Goal: Share content: Share content

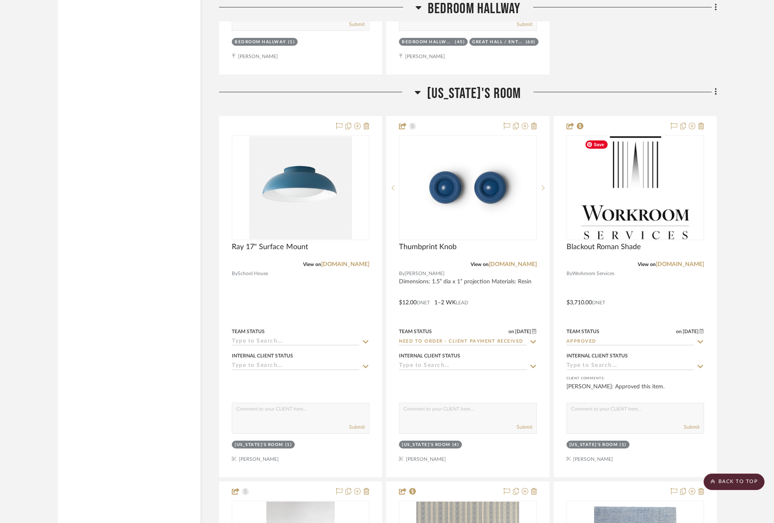
scroll to position [3398, 0]
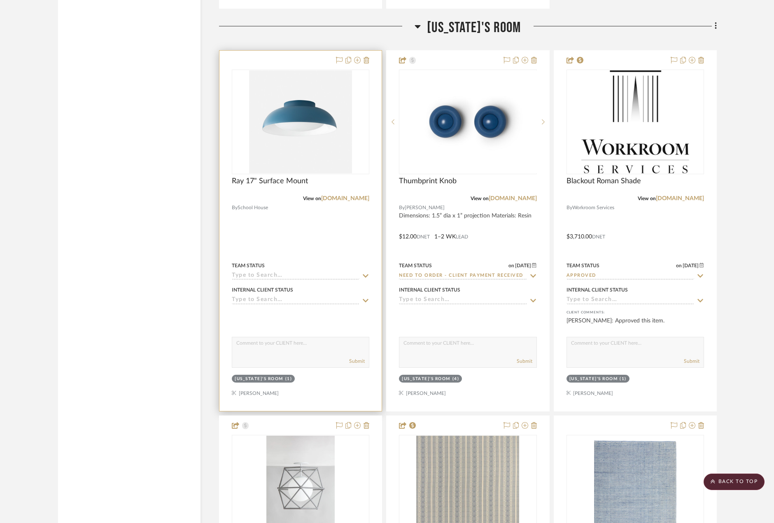
click at [320, 248] on div at bounding box center [300, 231] width 162 height 360
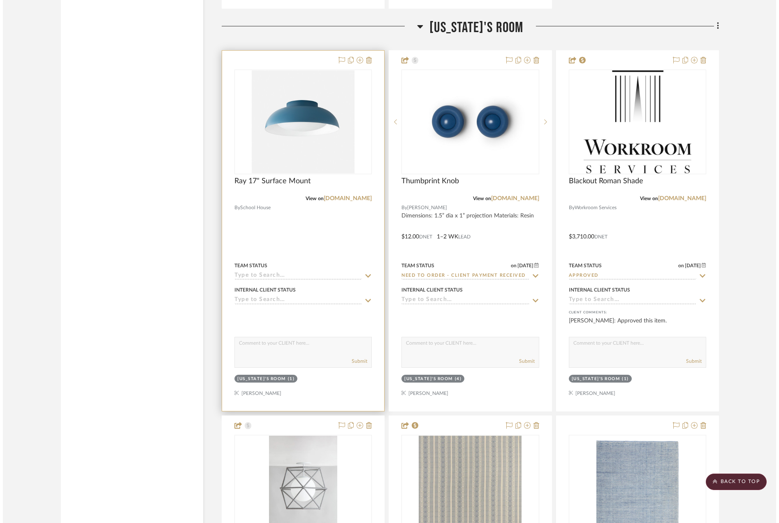
scroll to position [0, 0]
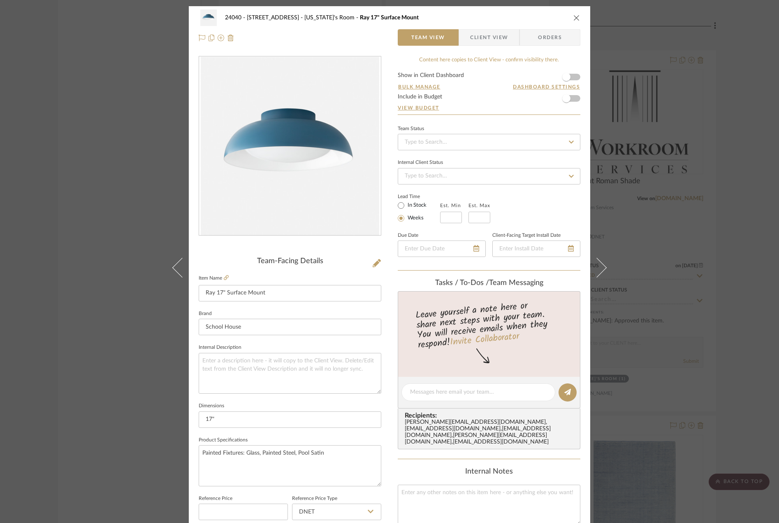
click at [491, 40] on span "Client View" at bounding box center [489, 37] width 38 height 16
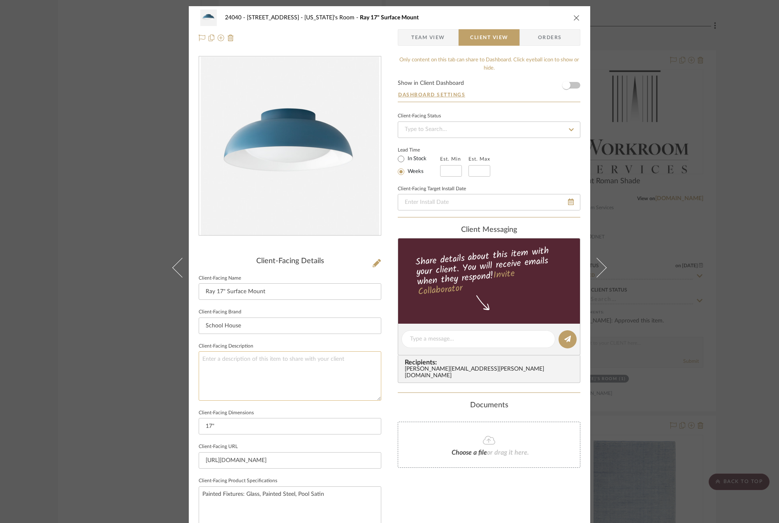
click at [301, 362] on textarea at bounding box center [290, 375] width 183 height 49
type textarea "Description:"
click at [224, 286] on input "Ray 17" Surface Mount" at bounding box center [290, 291] width 183 height 16
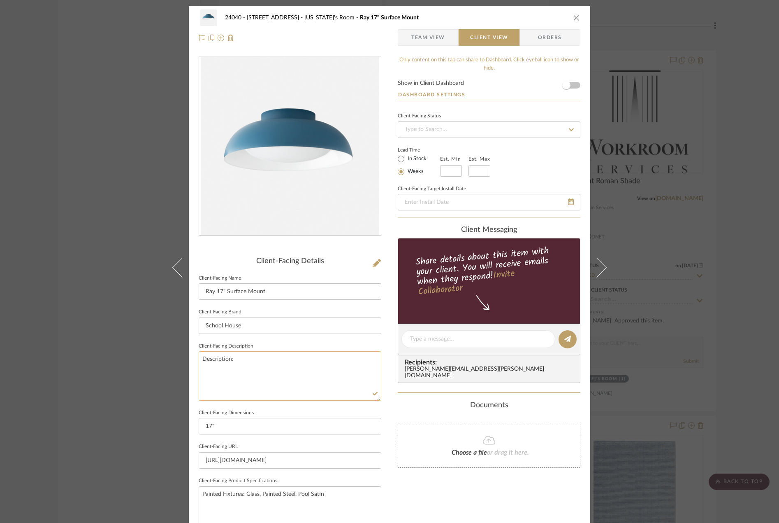
click at [267, 361] on textarea "Description:" at bounding box center [290, 375] width 183 height 49
paste textarea "Ray 17" Surface Mount"
type textarea "Description: Ray 17" Surface Mount || Color:"
drag, startPoint x: 330, startPoint y: 493, endPoint x: 296, endPoint y: 497, distance: 34.0
click at [296, 497] on textarea "Painted Fixtures: Glass, Painted Steel, Pool Satin" at bounding box center [290, 506] width 183 height 41
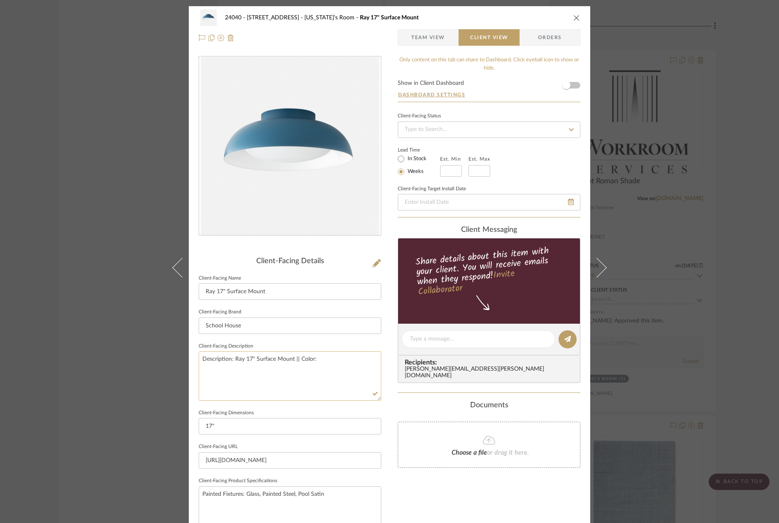
click at [326, 361] on textarea "Description: Ray 17" Surface Mount || Color:" at bounding box center [290, 375] width 183 height 49
paste textarea "Pool Satin"
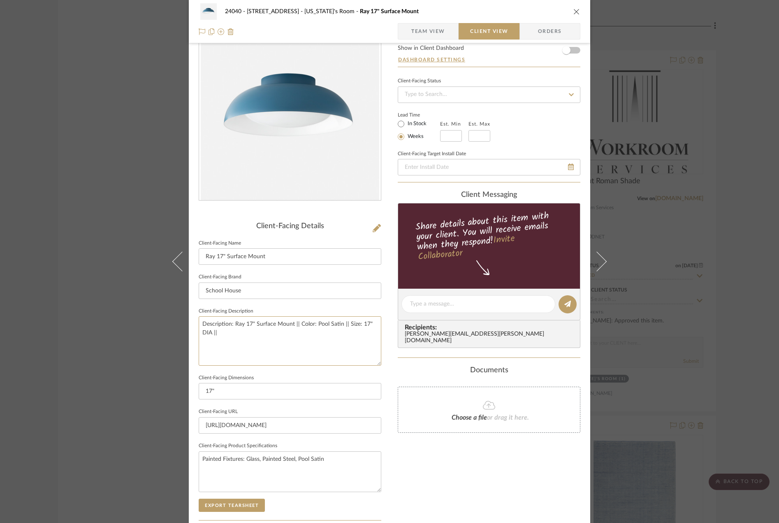
scroll to position [82, 0]
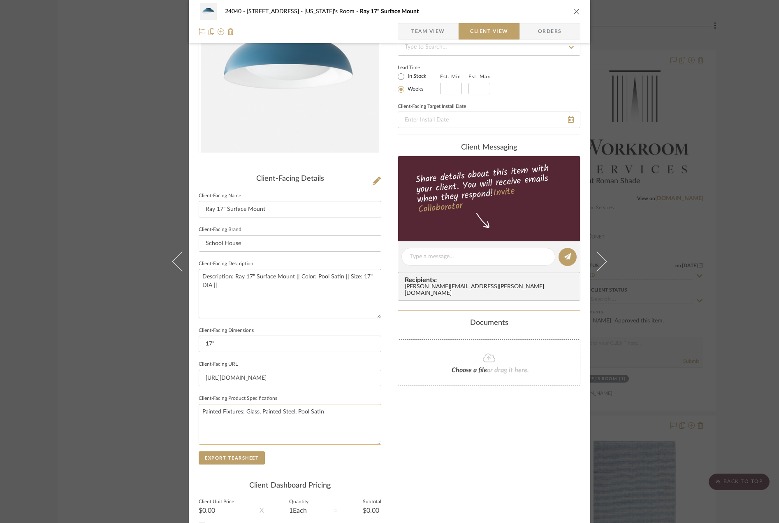
type textarea "Description: Ray 17" Surface Mount || Color: Pool Satin || Size: 17" DIA ||"
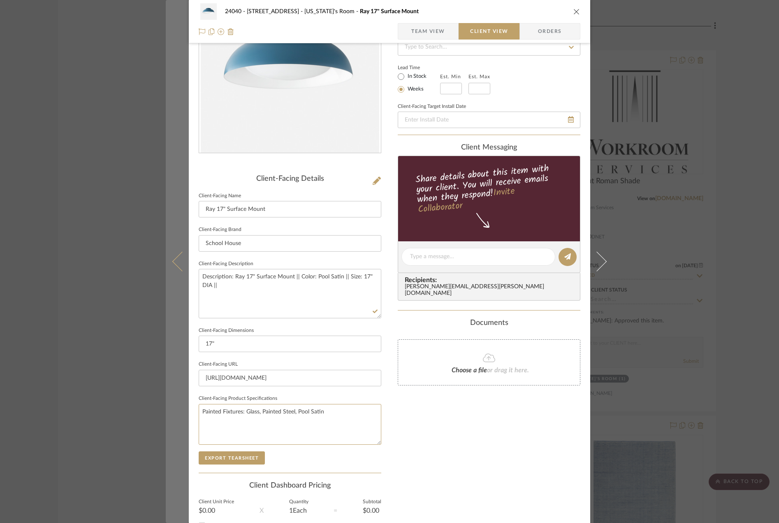
drag, startPoint x: 349, startPoint y: 410, endPoint x: 164, endPoint y: 410, distance: 185.2
click at [166, 410] on mat-dialog-content "24040 - [GEOGRAPHIC_DATA] [US_STATE]'s Room Ray 17" Surface Mount Team View Cli…" at bounding box center [390, 260] width 448 height 672
drag, startPoint x: 228, startPoint y: 341, endPoint x: 179, endPoint y: 344, distance: 48.6
click at [179, 344] on mat-dialog-content "24040 - [GEOGRAPHIC_DATA] [US_STATE]'s Room Ray 17" Surface Mount Team View Cli…" at bounding box center [390, 260] width 448 height 672
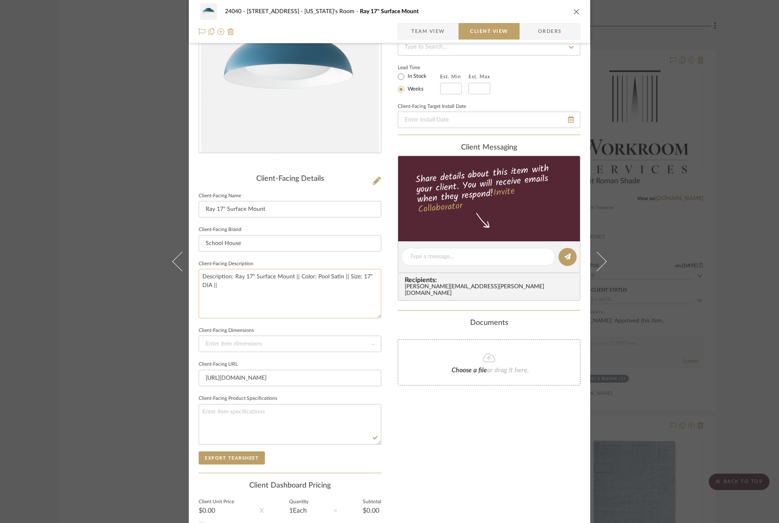
click at [261, 286] on textarea "Description: Ray 17" Surface Mount || Color: Pool Satin || Size: 17" DIA ||" at bounding box center [290, 293] width 183 height 49
type textarea "Description: Ray 17" Surface Mount || Color: Pool Satin || Size: 17" DIA || Pri…"
click at [449, 486] on div "Only content on this tab can share to Dashboard. Click eyeball icon to show or …" at bounding box center [489, 268] width 183 height 589
click at [429, 30] on span "Team View" at bounding box center [429, 31] width 34 height 16
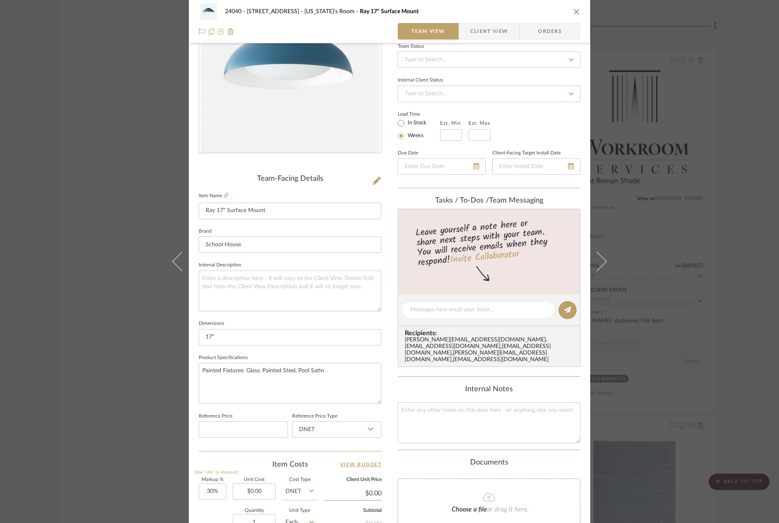
scroll to position [0, 0]
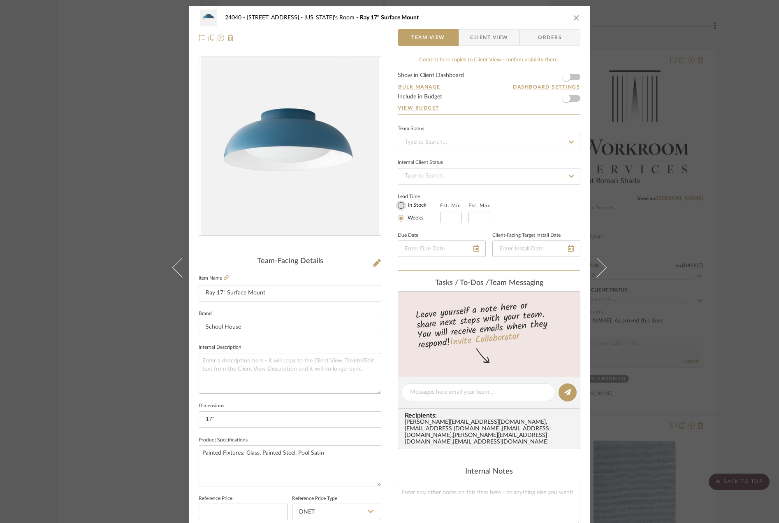
click at [396, 205] on input "In Stock" at bounding box center [401, 205] width 10 height 10
radio input "true"
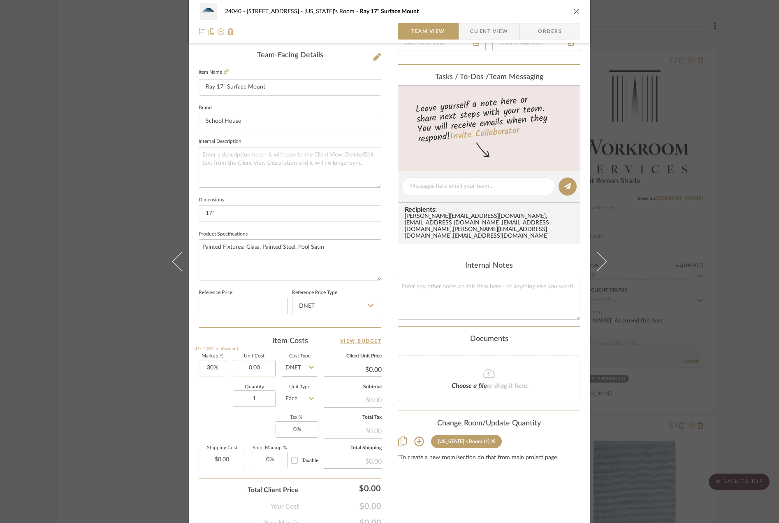
click at [251, 368] on input "0.00" at bounding box center [254, 368] width 43 height 16
type input "639.20"
type input "30"
type input "$639.20"
click at [200, 372] on input "30" at bounding box center [213, 368] width 28 height 16
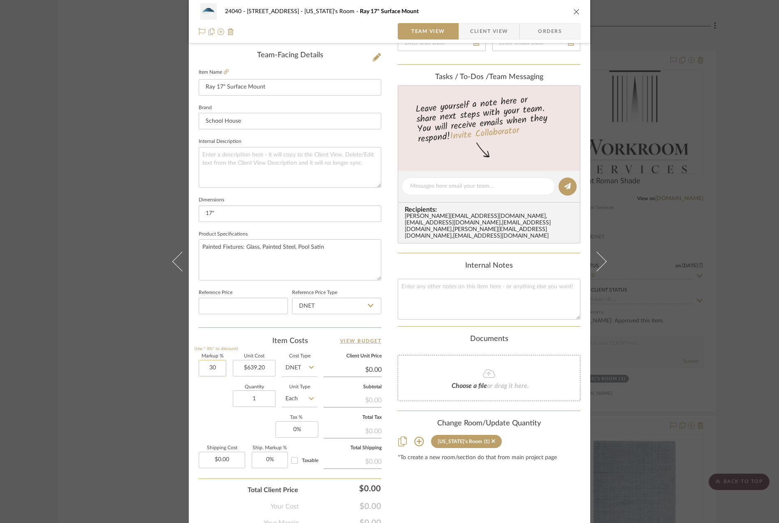
type input "0"
type input "$830.96"
type input "0%"
click at [221, 394] on div "Quantity 1 Unit Type Each" at bounding box center [258, 399] width 119 height 29
type input "$639.20"
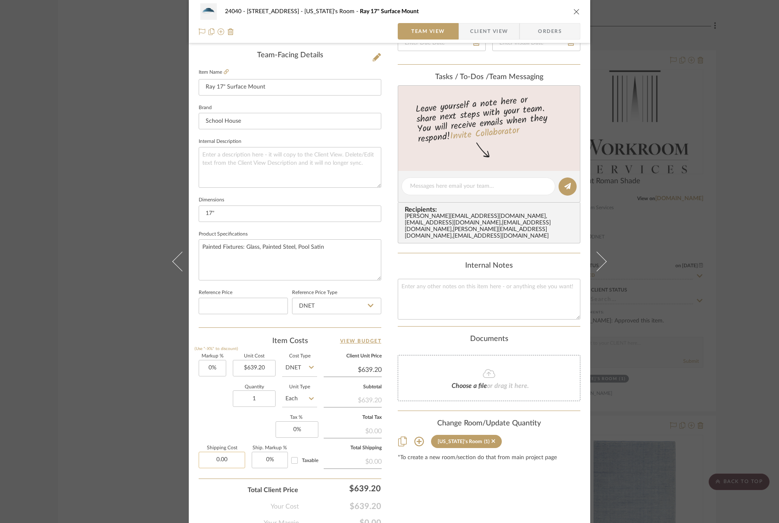
click at [223, 459] on input "0.00" at bounding box center [222, 459] width 47 height 16
type input "$15.00"
click at [203, 408] on div "Quantity 1 Unit Type Each" at bounding box center [258, 399] width 119 height 29
click at [308, 433] on input "0" at bounding box center [297, 429] width 43 height 16
type input "8.875%"
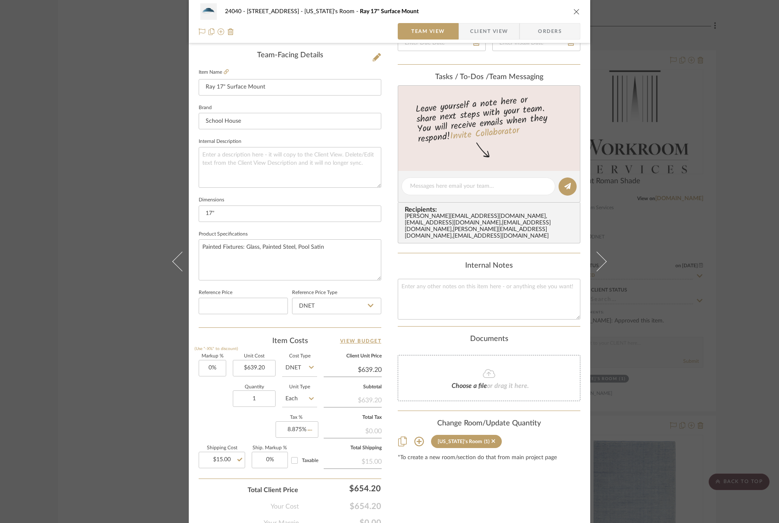
click at [228, 411] on div "Quantity 1 Unit Type Each" at bounding box center [258, 399] width 119 height 29
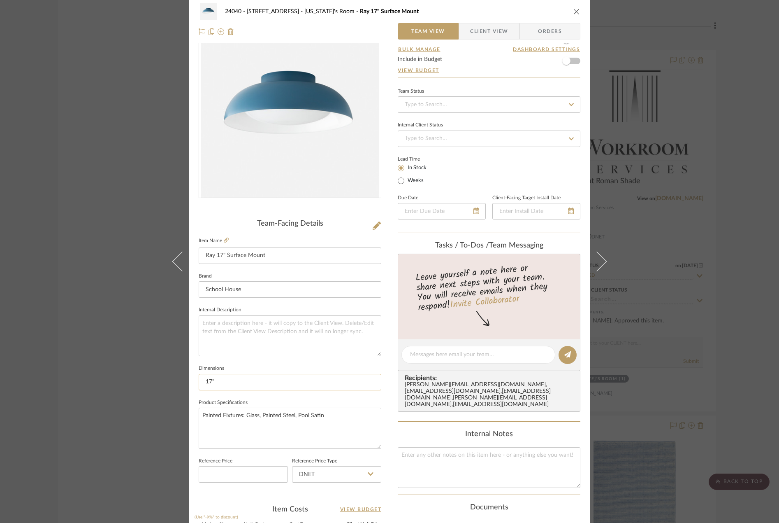
scroll to position [0, 0]
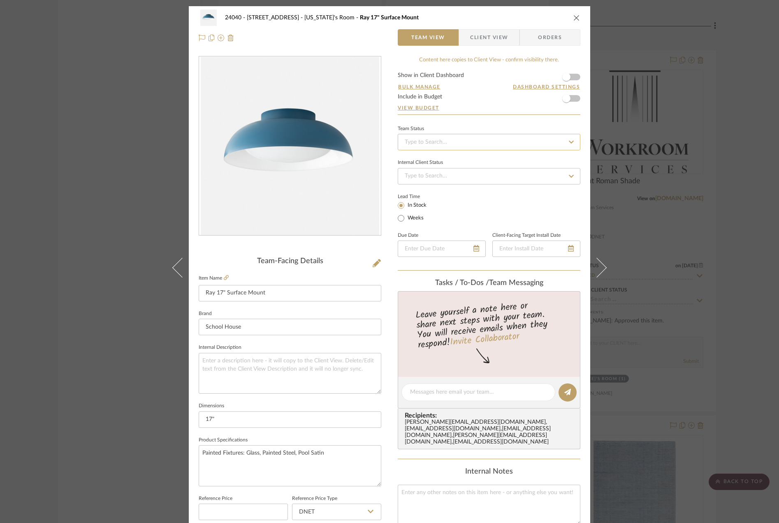
click at [450, 143] on input at bounding box center [489, 142] width 183 height 16
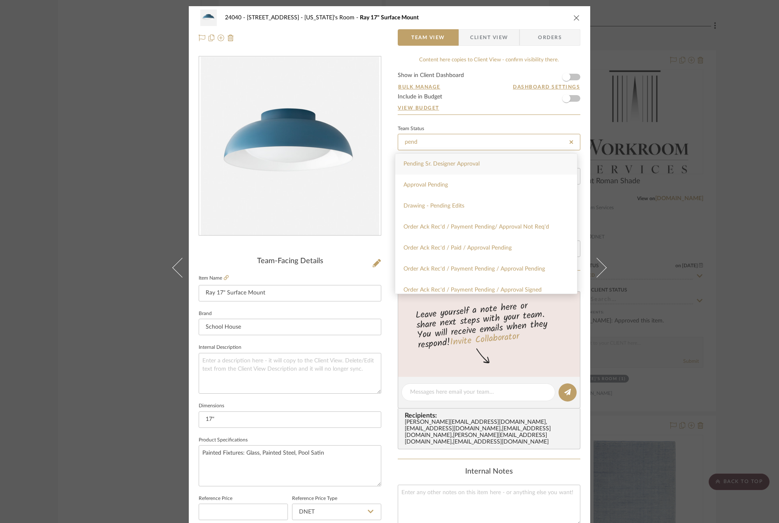
type input "pend"
click at [451, 168] on div "Pending Sr. Designer Approval" at bounding box center [487, 164] width 182 height 21
type input "[DATE]"
type input "Pending Sr. Designer Approval"
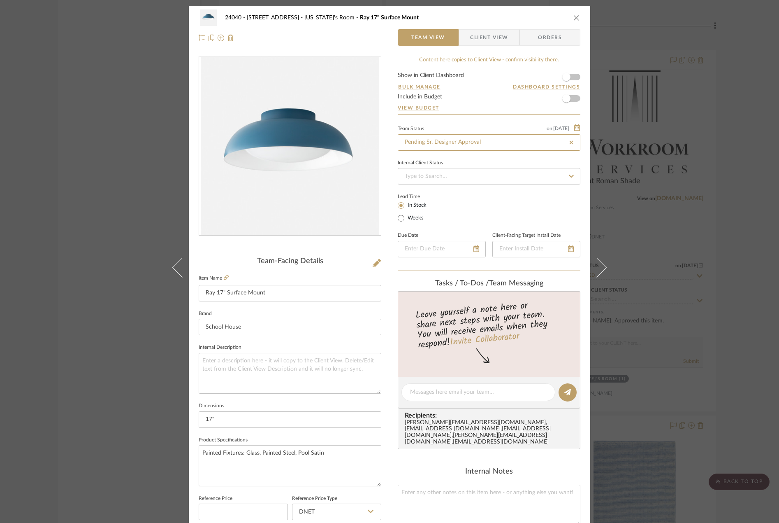
type input "[DATE]"
type input "Pending Sr. Designer Approval"
click at [470, 43] on span "Client View" at bounding box center [489, 37] width 38 height 16
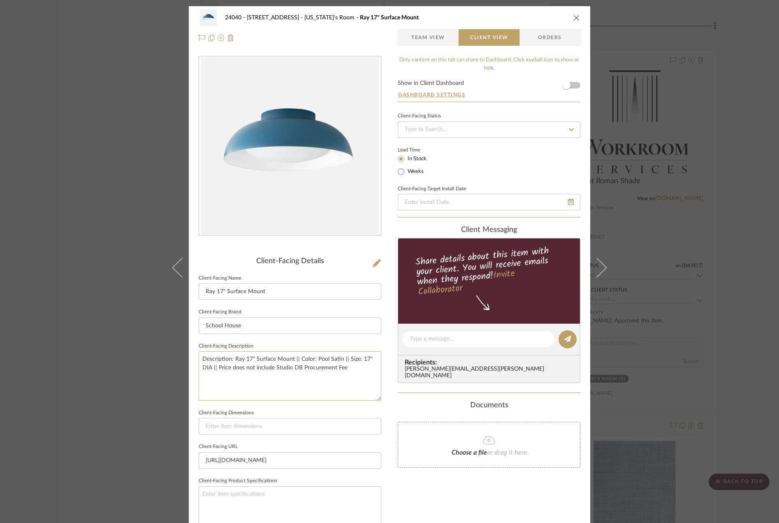
click at [364, 372] on textarea "Description: Ray 17" Surface Mount || Color: Pool Satin || Size: 17" DIA || Pri…" at bounding box center [290, 375] width 183 height 49
type textarea "Description: Ray 17" Surface Mount || Color: Pool Satin || Size: 17" DIA || Pri…"
click at [420, 401] on div "Documents" at bounding box center [489, 405] width 183 height 9
click at [443, 33] on span "Team View" at bounding box center [428, 37] width 60 height 16
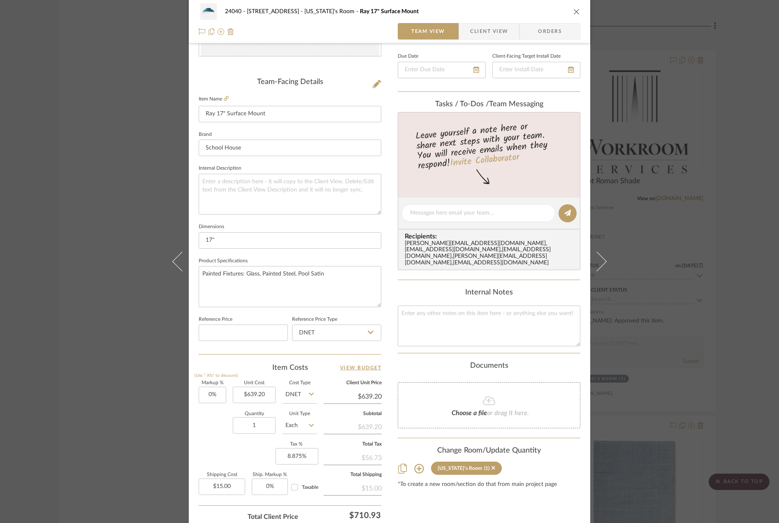
scroll to position [244, 0]
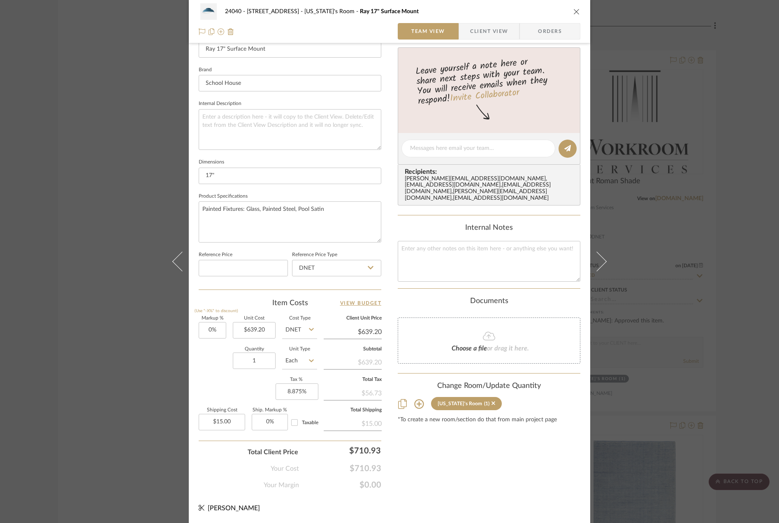
click at [89, 197] on div "24040 - [GEOGRAPHIC_DATA] [US_STATE]'s Room Ray 17" Surface Mount Team View Cli…" at bounding box center [389, 261] width 779 height 523
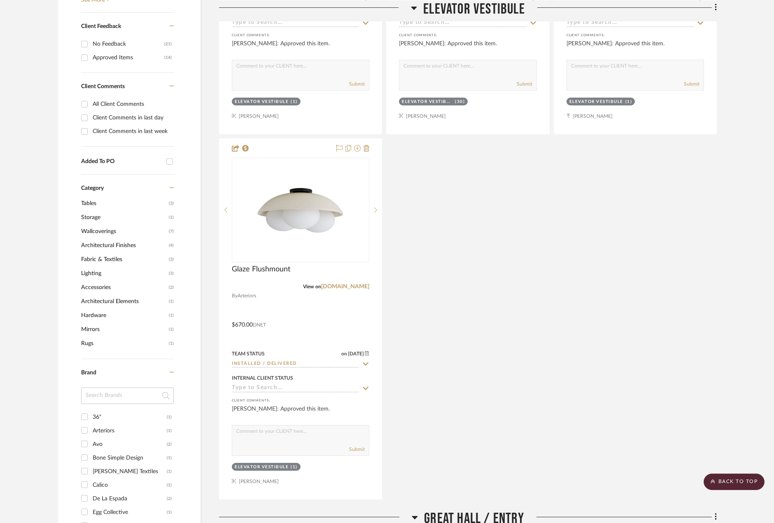
scroll to position [0, 0]
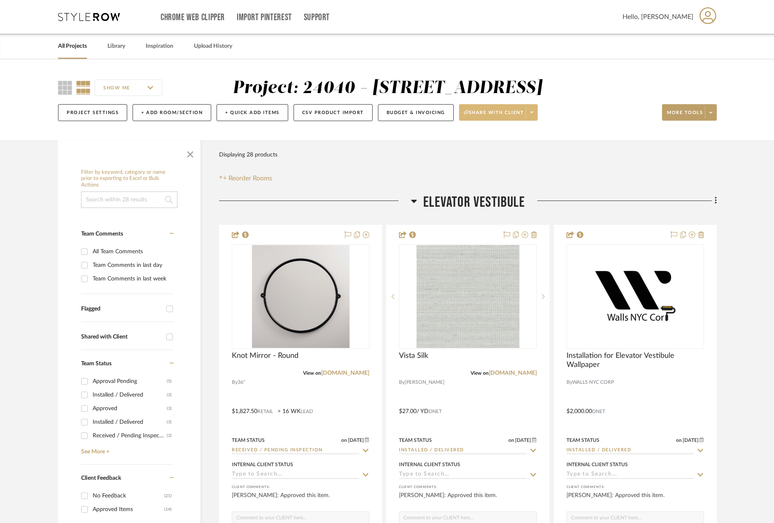
click at [533, 112] on icon at bounding box center [531, 113] width 3 height 2
click at [505, 160] on button "Generate URL to Share" at bounding box center [501, 156] width 87 height 20
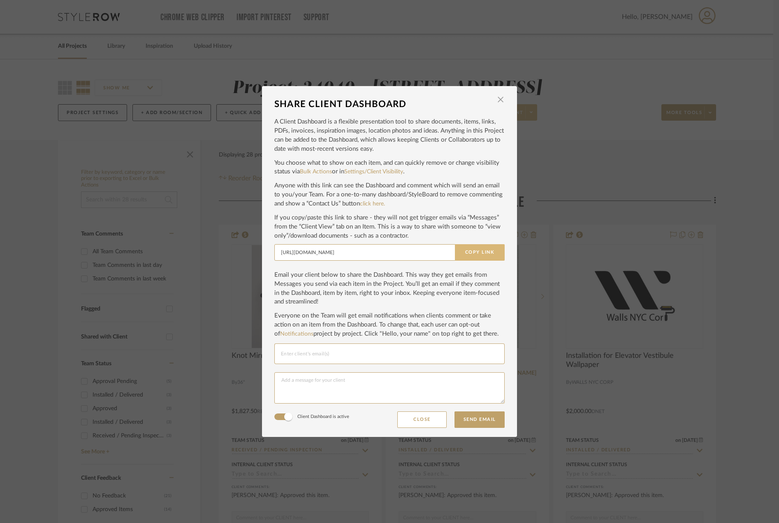
click at [473, 246] on button "Copy Link" at bounding box center [480, 252] width 50 height 16
click at [500, 95] on span "button" at bounding box center [501, 99] width 16 height 16
